Goal: Communication & Community: Answer question/provide support

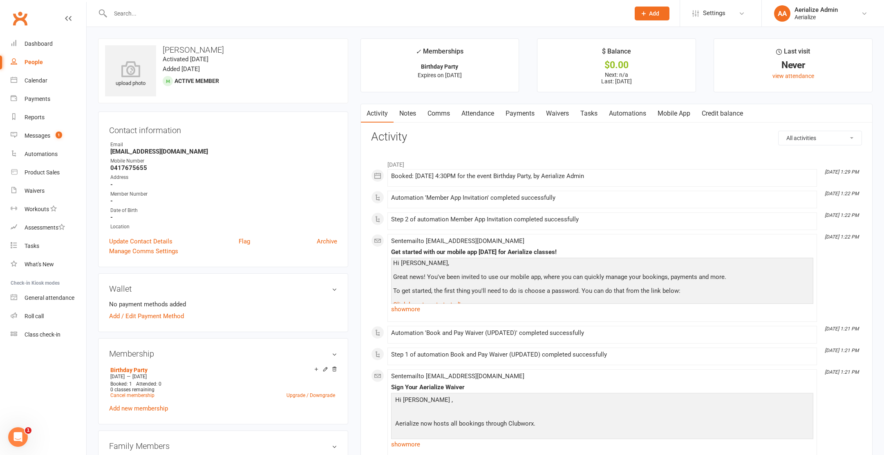
click at [17, 439] on icon "Open Intercom Messenger" at bounding box center [17, 437] width 13 height 13
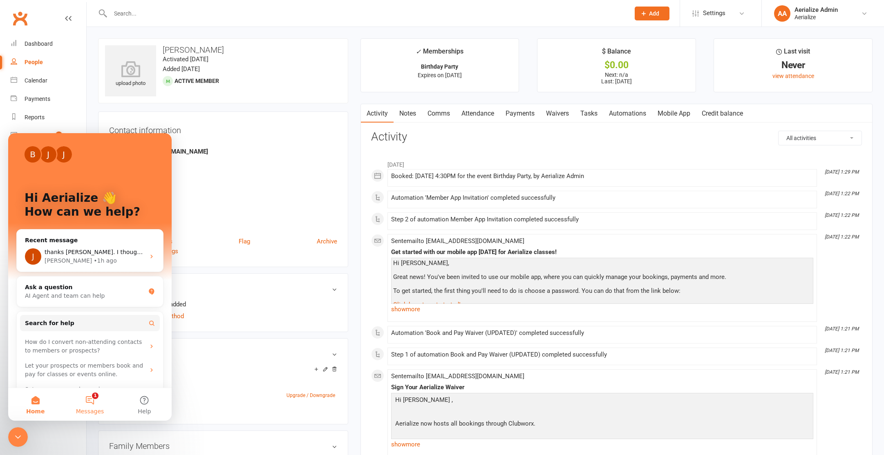
click at [78, 402] on button "1 Messages" at bounding box center [90, 404] width 54 height 33
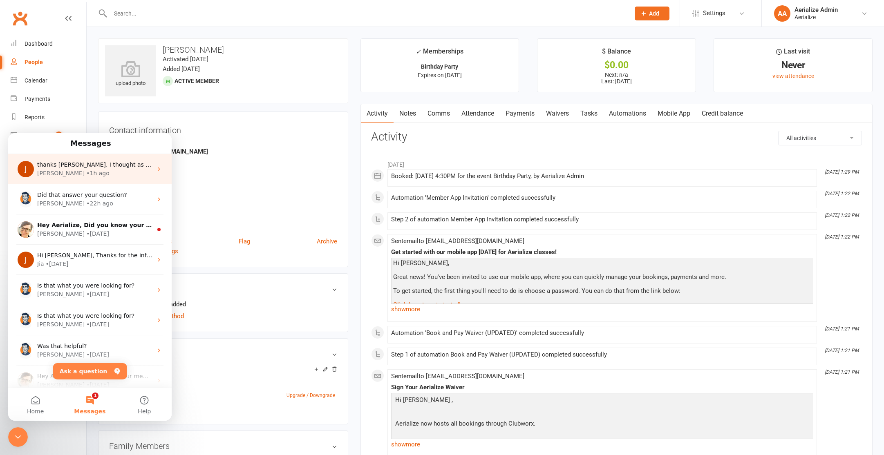
click at [99, 167] on span "thanks [PERSON_NAME]. I thought as much!" at bounding box center [100, 164] width 127 height 7
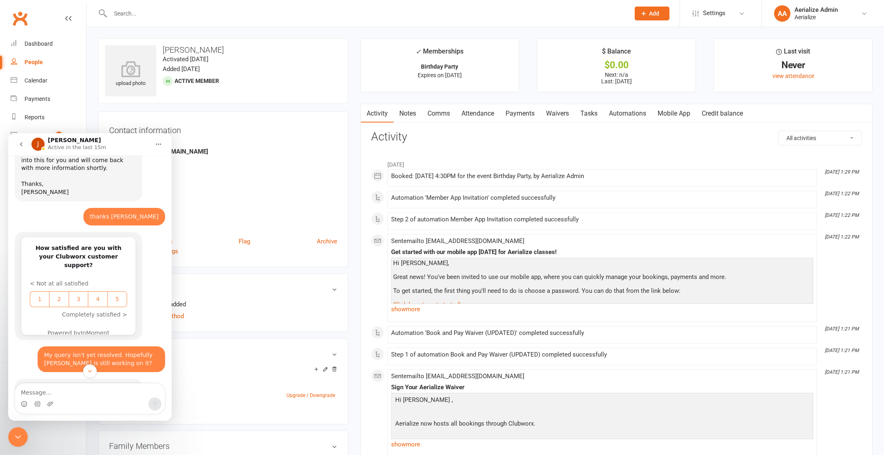
scroll to position [441, 0]
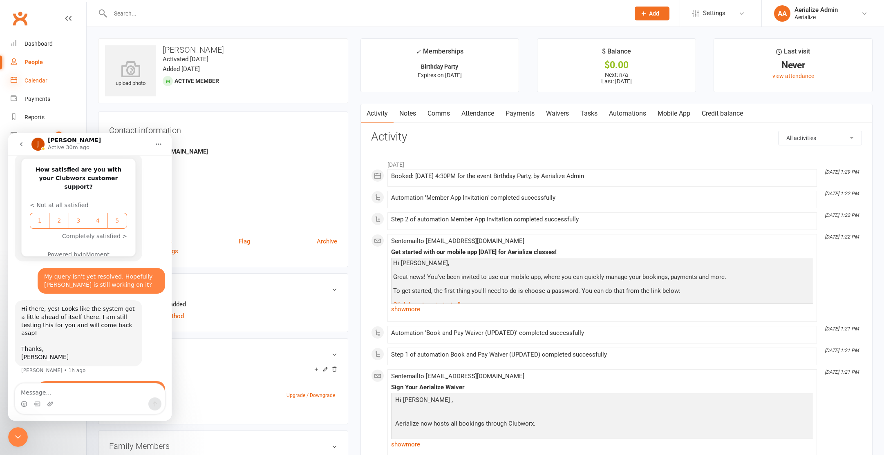
click at [16, 77] on icon at bounding box center [14, 79] width 7 height 7
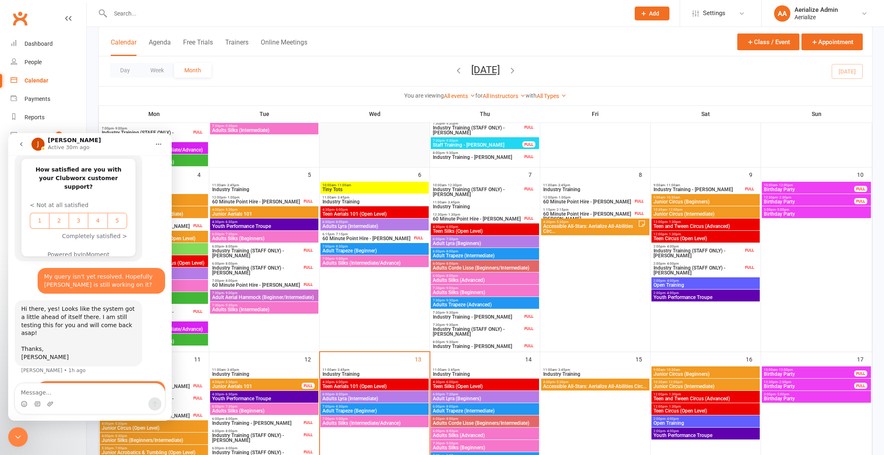
scroll to position [363, 0]
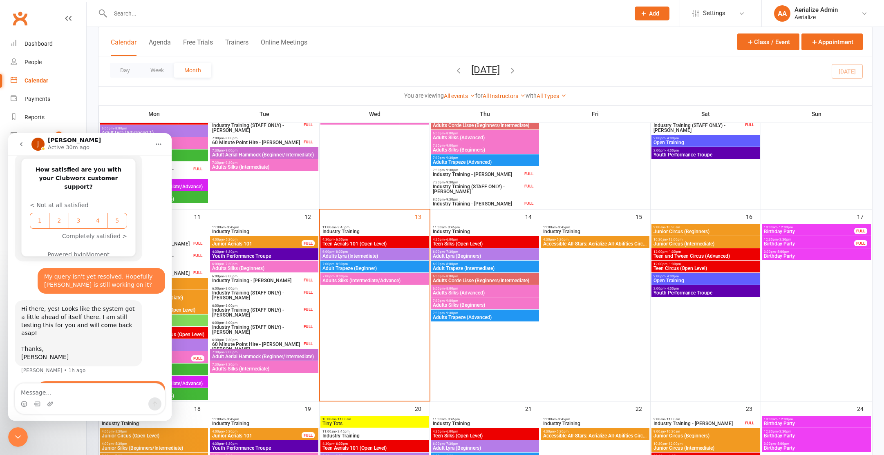
click at [382, 283] on span "Adults Silks (Intermediate/Advance)" at bounding box center [374, 280] width 105 height 5
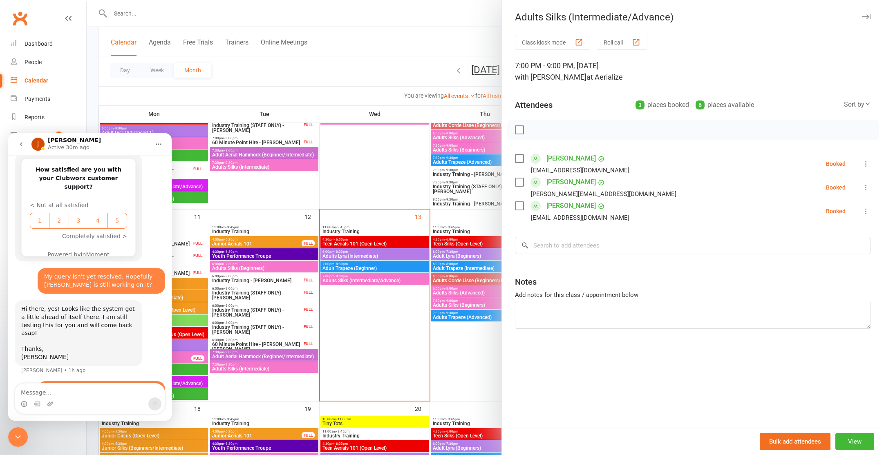
click at [370, 163] on div at bounding box center [486, 227] width 798 height 455
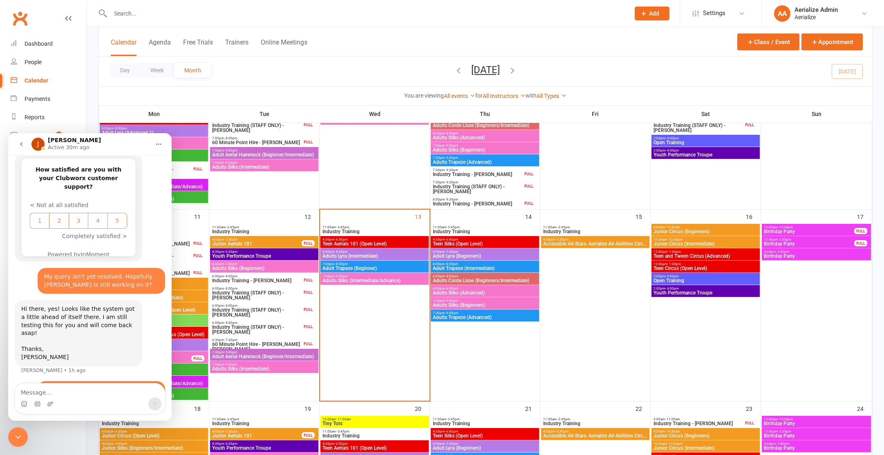
click at [497, 308] on div "7:30pm - 9:00pm Adults Silks (Beginners)" at bounding box center [485, 304] width 108 height 12
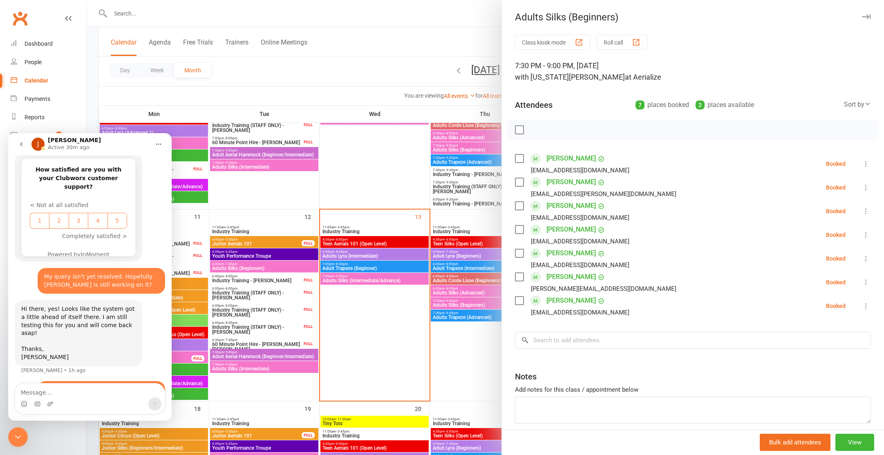
click at [473, 334] on div at bounding box center [486, 227] width 798 height 455
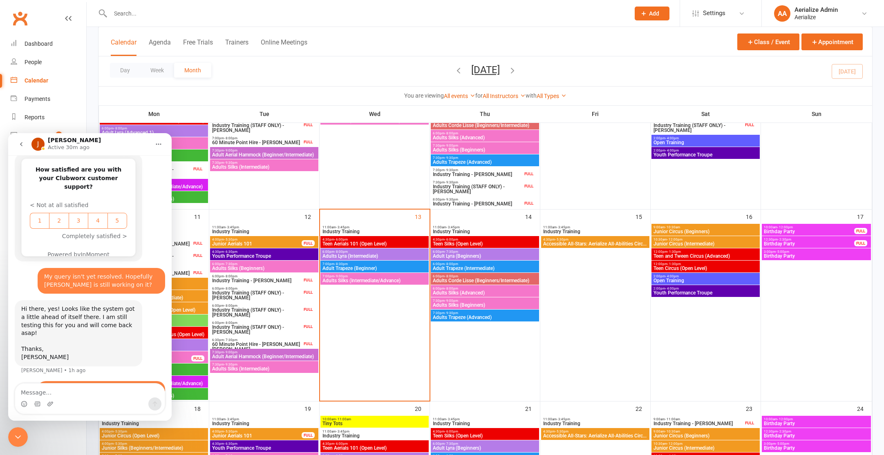
click at [473, 318] on span "Adults Trapeze (Advanced)" at bounding box center [484, 317] width 105 height 5
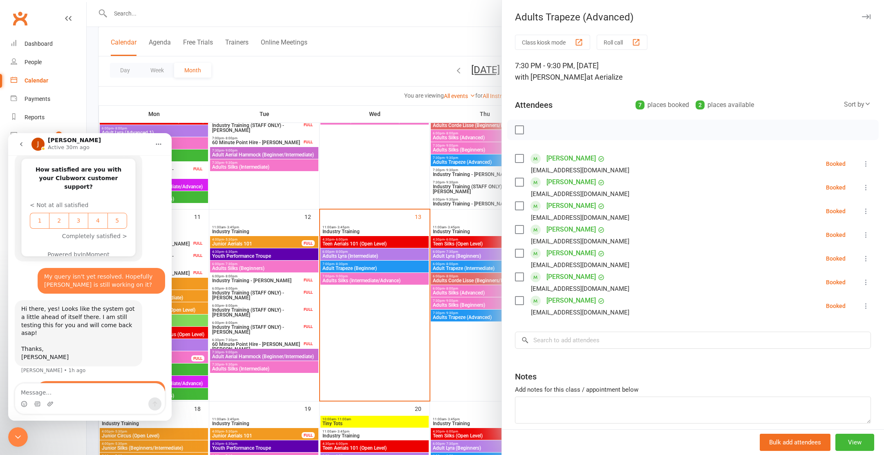
click at [467, 295] on div at bounding box center [486, 227] width 798 height 455
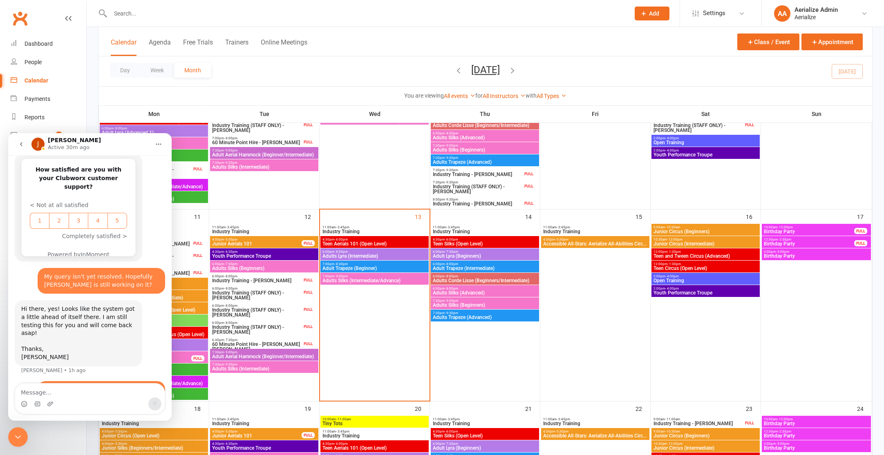
click at [467, 295] on span "Adults Silks (Advanced)" at bounding box center [484, 293] width 105 height 5
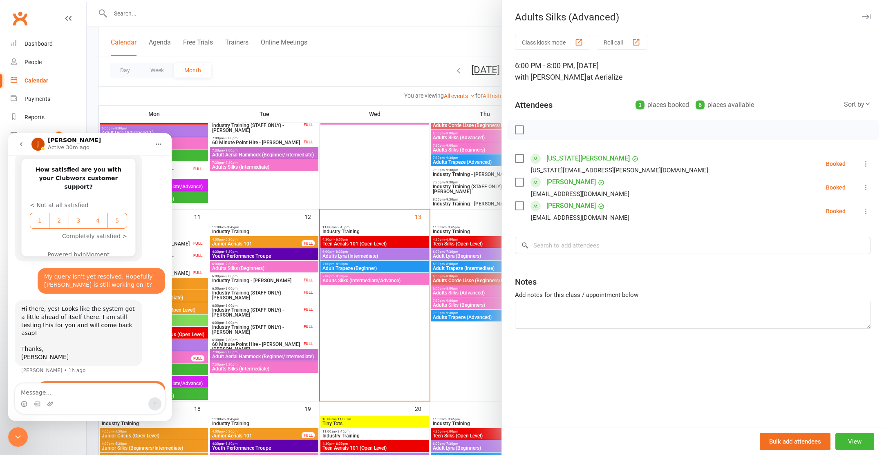
click at [367, 316] on div at bounding box center [486, 227] width 798 height 455
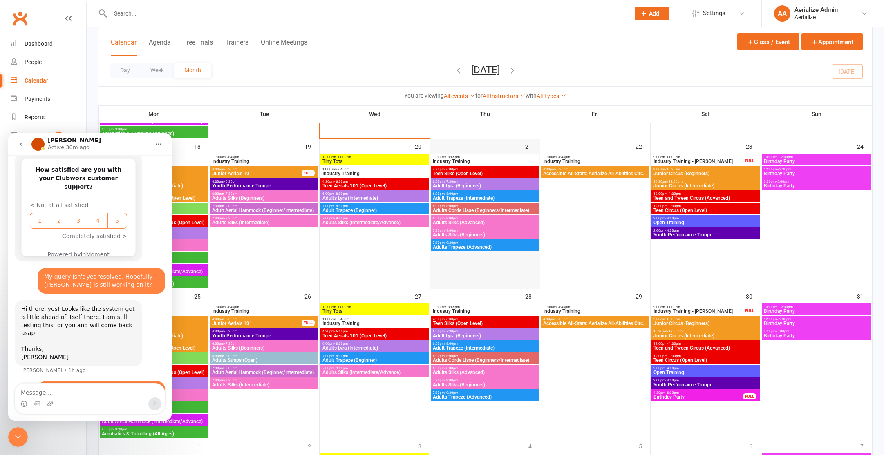
scroll to position [626, 0]
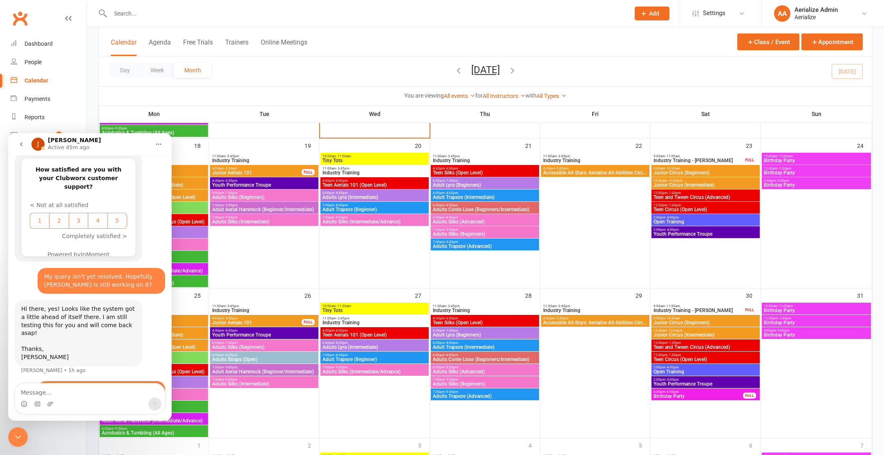
click at [146, 13] on input "text" at bounding box center [366, 13] width 516 height 11
paste input "[PERSON_NAME][EMAIL_ADDRESS][DOMAIN_NAME]"
type input "[PERSON_NAME][EMAIL_ADDRESS][DOMAIN_NAME]"
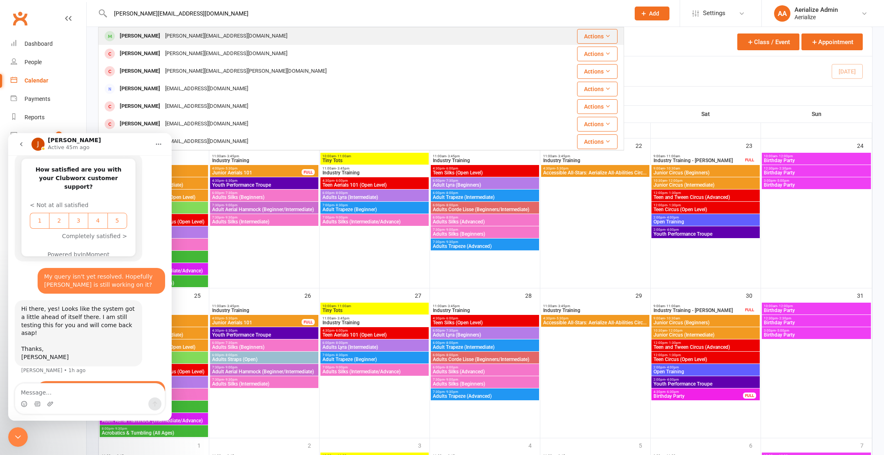
click at [163, 38] on div "[PERSON_NAME][EMAIL_ADDRESS][DOMAIN_NAME]" at bounding box center [226, 36] width 127 height 12
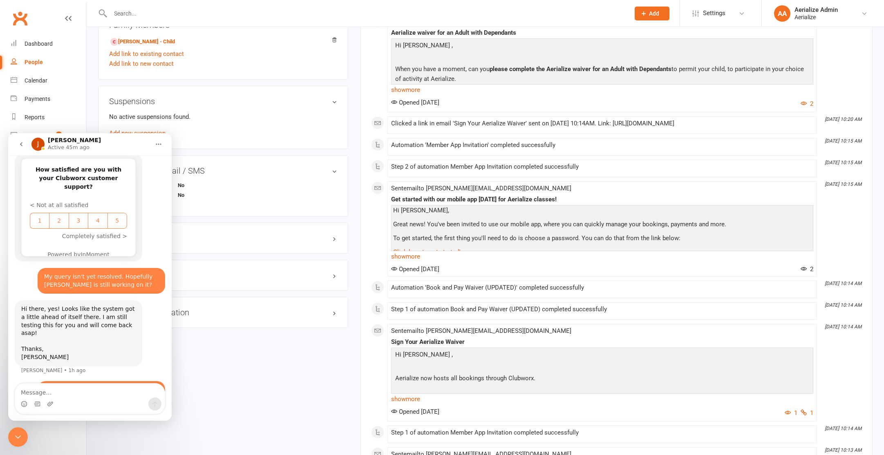
scroll to position [468, 0]
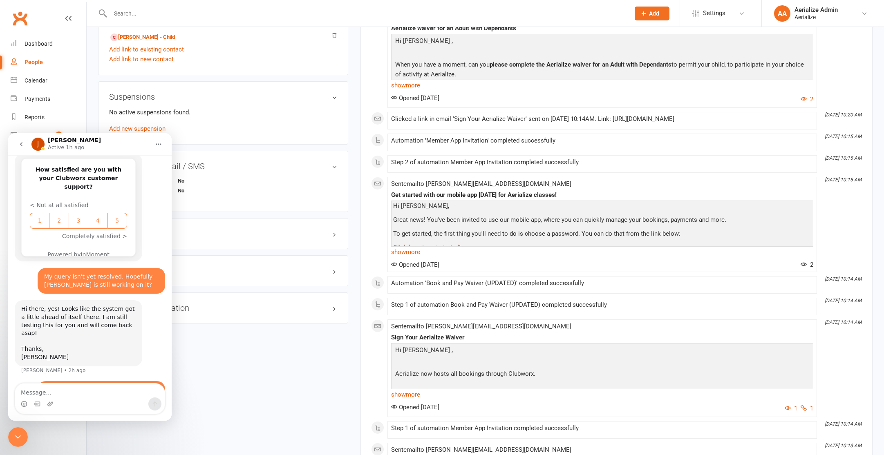
click at [320, 159] on div "Subscriptions Email / SMS edit Unsubscribed from Emails No Unsubscribed from SM…" at bounding box center [223, 181] width 250 height 61
click at [14, 432] on div "Close Intercom Messenger" at bounding box center [18, 438] width 20 height 20
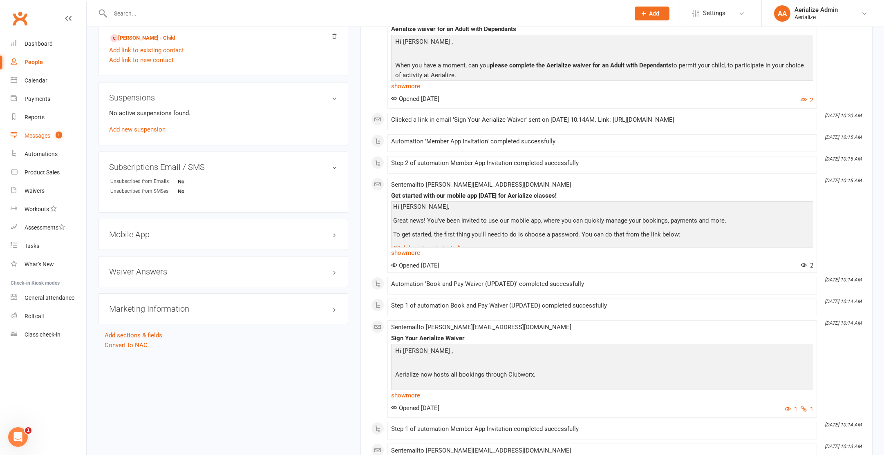
scroll to position [441, 0]
click at [52, 136] on count-badge "1" at bounding box center [57, 135] width 11 height 7
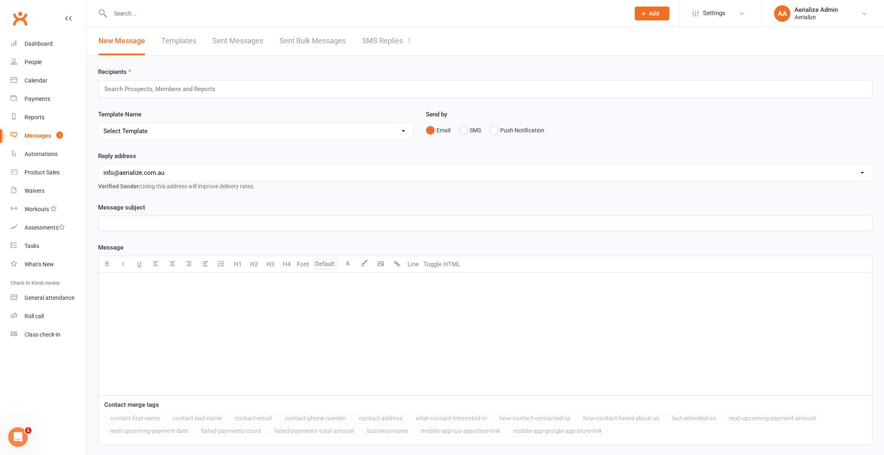
click at [394, 41] on link "SMS Replies 1" at bounding box center [386, 41] width 49 height 28
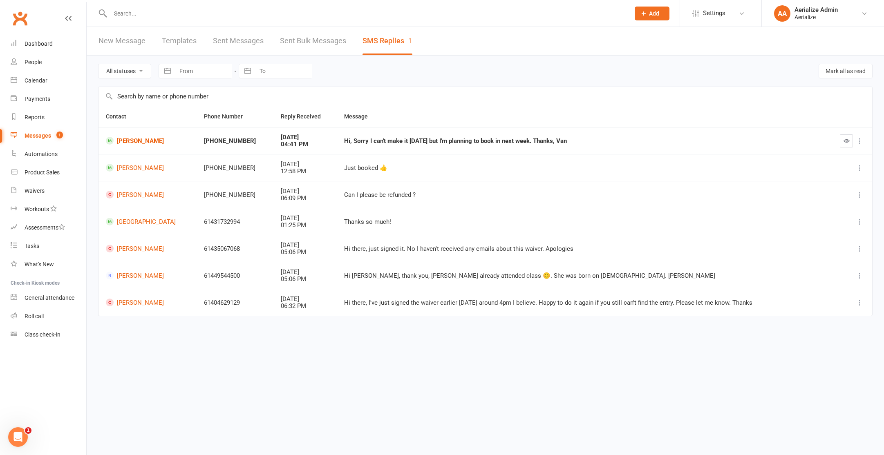
click at [859, 142] on icon at bounding box center [860, 141] width 8 height 8
drag, startPoint x: 665, startPoint y: 138, endPoint x: 593, endPoint y: 138, distance: 72.4
click at [664, 138] on div "Hi, Sorry I can't make it [DATE] but I'm planning to book in next week. Thanks,…" at bounding box center [581, 141] width 475 height 7
click at [135, 142] on link "[PERSON_NAME]" at bounding box center [147, 141] width 83 height 8
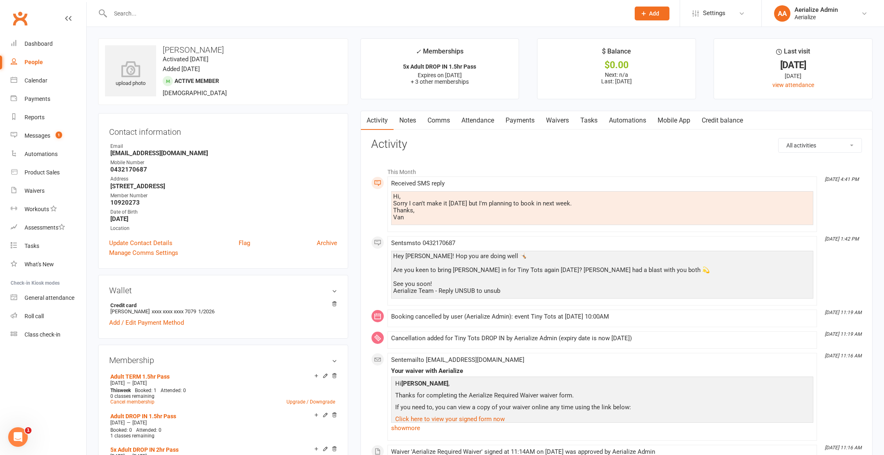
click at [478, 123] on link "Attendance" at bounding box center [478, 120] width 44 height 19
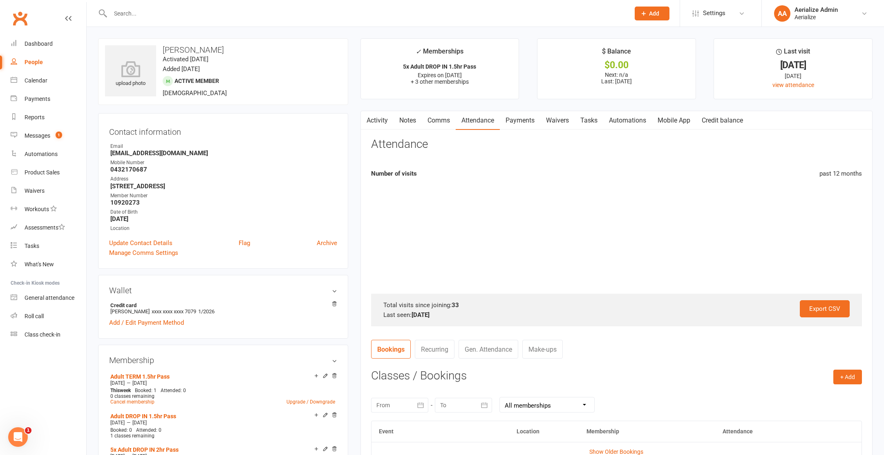
click at [442, 126] on link "Comms" at bounding box center [439, 120] width 34 height 19
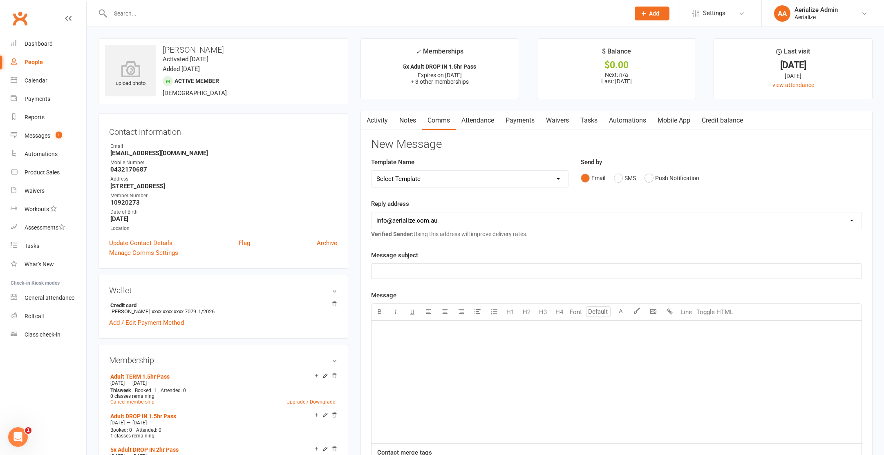
click at [413, 356] on div "﻿" at bounding box center [617, 382] width 490 height 123
click at [619, 179] on button "SMS" at bounding box center [625, 178] width 22 height 16
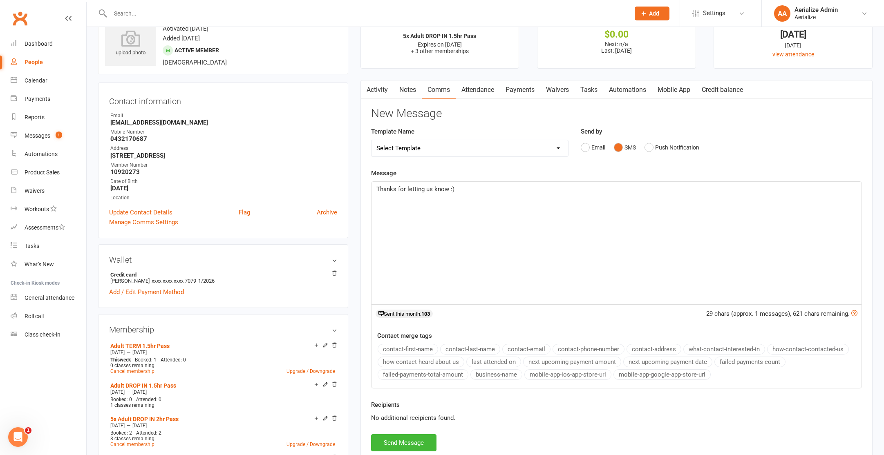
scroll to position [36, 0]
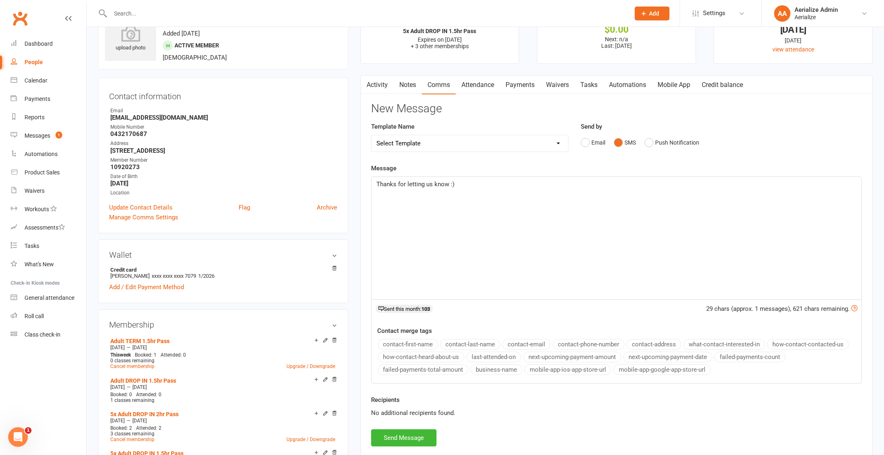
click at [471, 186] on p "Thanks for letting us know :)" at bounding box center [616, 184] width 480 height 10
click at [399, 445] on button "Send Message" at bounding box center [403, 438] width 65 height 17
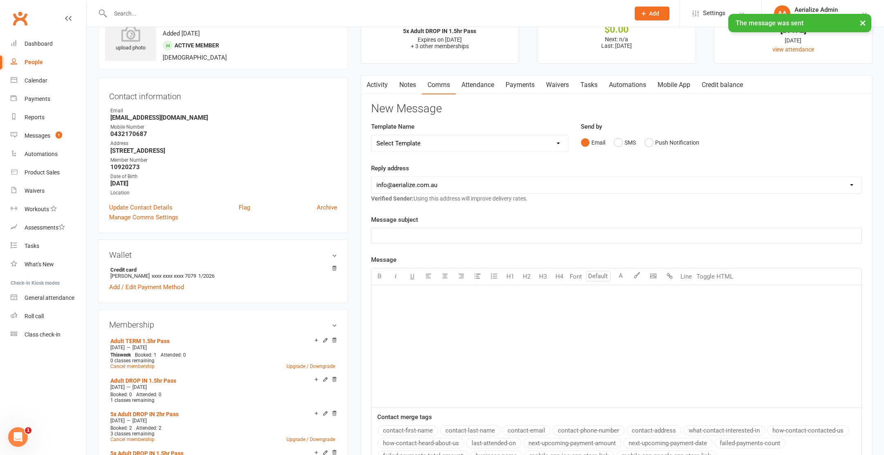
scroll to position [0, 0]
